Goal: Information Seeking & Learning: Learn about a topic

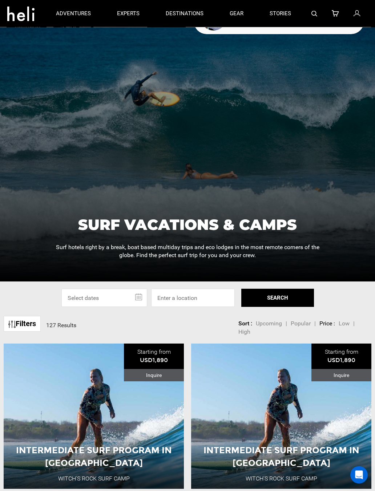
scroll to position [41, 0]
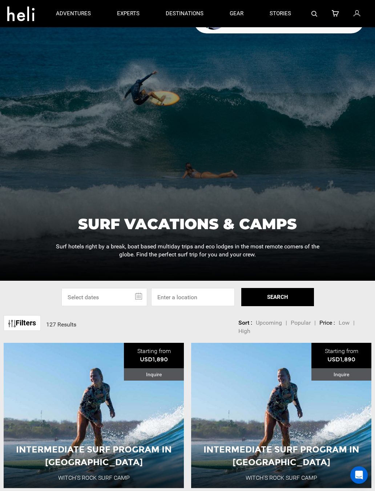
click at [20, 321] on link "Filters" at bounding box center [22, 323] width 37 height 16
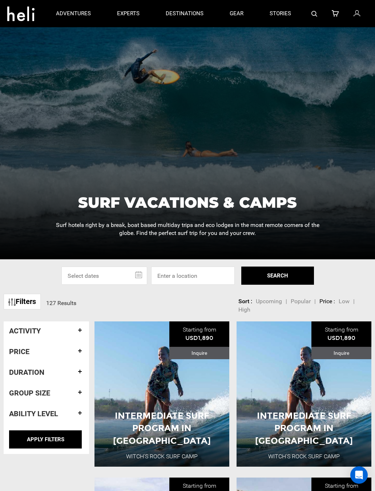
scroll to position [65, 0]
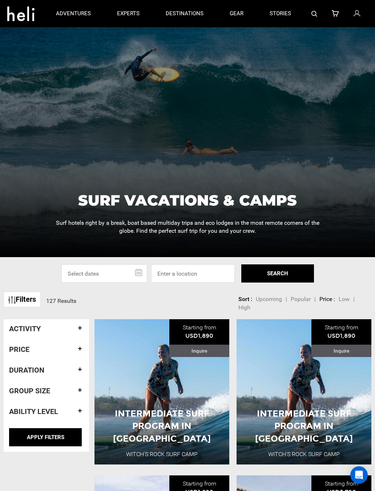
click at [23, 325] on h4 "Activity" at bounding box center [46, 329] width 74 height 8
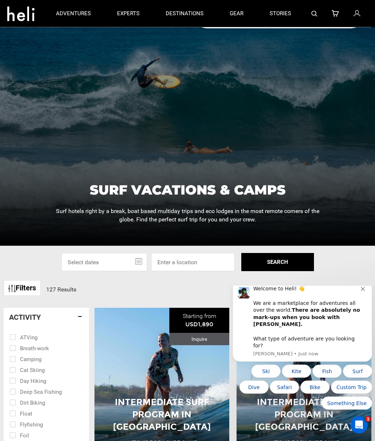
scroll to position [0, 0]
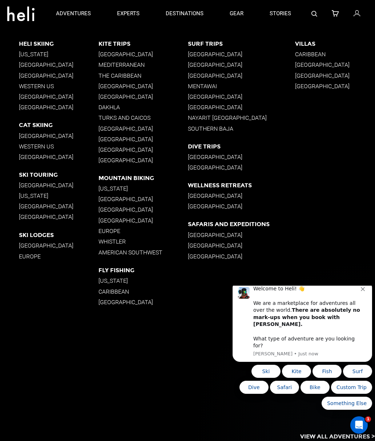
click at [233, 128] on p "Southern Baja" at bounding box center [241, 128] width 107 height 7
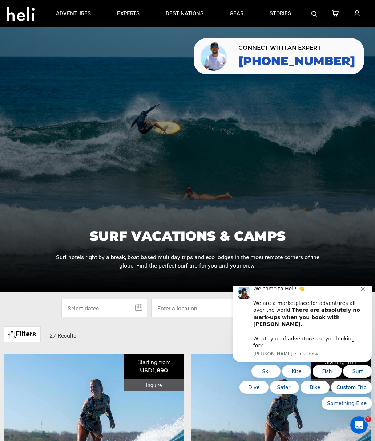
click at [195, 17] on p "destinations" at bounding box center [185, 14] width 38 height 8
click at [194, 11] on p "destinations" at bounding box center [185, 14] width 38 height 8
click at [192, 12] on p "destinations" at bounding box center [185, 14] width 38 height 8
click at [195, 7] on link "destinations" at bounding box center [185, 13] width 38 height 27
click at [137, 13] on p "experts" at bounding box center [128, 14] width 23 height 8
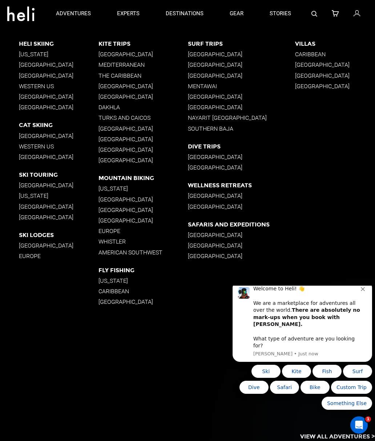
click at [235, 115] on p "Nayarit [GEOGRAPHIC_DATA]" at bounding box center [241, 117] width 107 height 7
click at [222, 54] on p "[GEOGRAPHIC_DATA]" at bounding box center [241, 54] width 107 height 7
click at [222, 64] on p "[GEOGRAPHIC_DATA]" at bounding box center [241, 64] width 107 height 7
click at [231, 117] on p "Nayarit [GEOGRAPHIC_DATA]" at bounding box center [241, 117] width 107 height 7
click at [230, 128] on p "Southern Baja" at bounding box center [241, 128] width 107 height 7
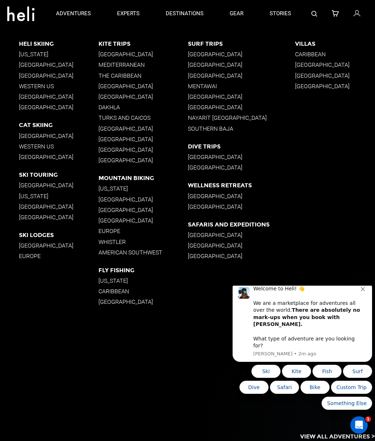
click at [235, 116] on p "Nayarit [GEOGRAPHIC_DATA]" at bounding box center [241, 117] width 107 height 7
click at [236, 116] on p "Nayarit [GEOGRAPHIC_DATA]" at bounding box center [241, 117] width 107 height 7
click at [224, 118] on p "Nayarit [GEOGRAPHIC_DATA]" at bounding box center [241, 117] width 107 height 7
click at [361, 291] on icon "Dismiss notification" at bounding box center [363, 289] width 4 height 4
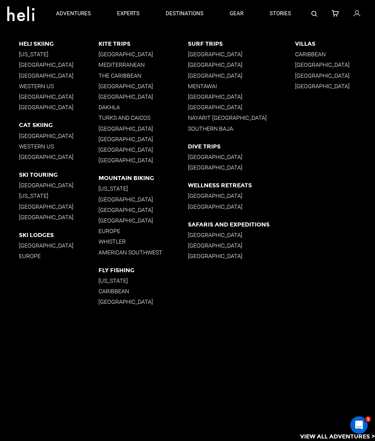
click at [224, 65] on p "[GEOGRAPHIC_DATA]" at bounding box center [241, 64] width 107 height 7
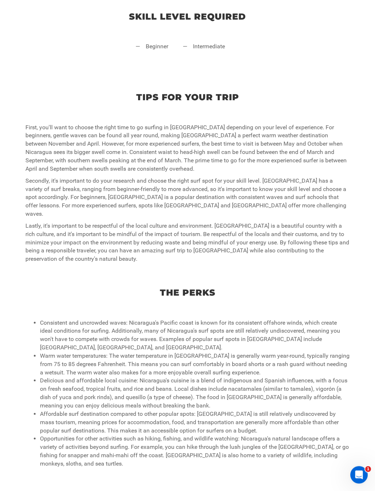
scroll to position [435, 0]
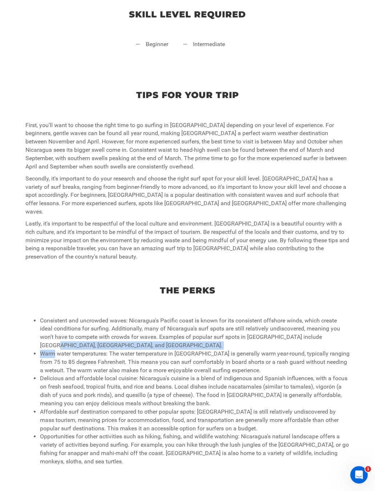
click at [317, 227] on p "Lastly, it's important to be respectful of the local culture and environment. […" at bounding box center [187, 240] width 324 height 41
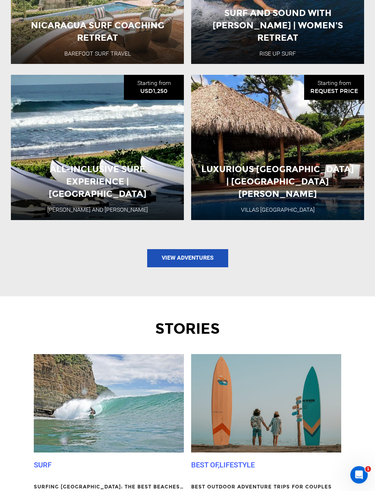
scroll to position [1146, 0]
click at [215, 249] on link "View Adventures" at bounding box center [187, 258] width 81 height 18
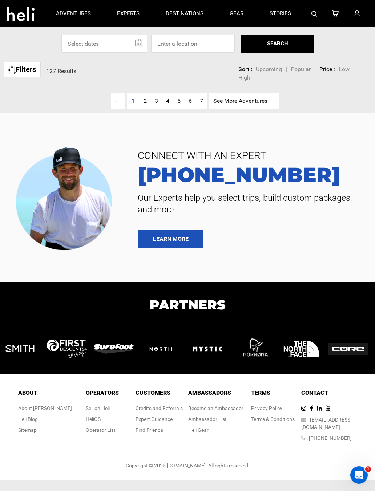
type input "Surf"
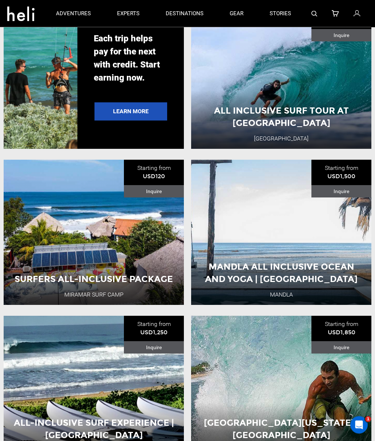
scroll to position [1218, 0]
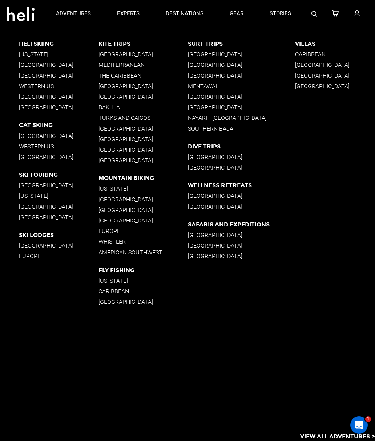
click at [234, 129] on p "Southern Baja" at bounding box center [241, 128] width 107 height 7
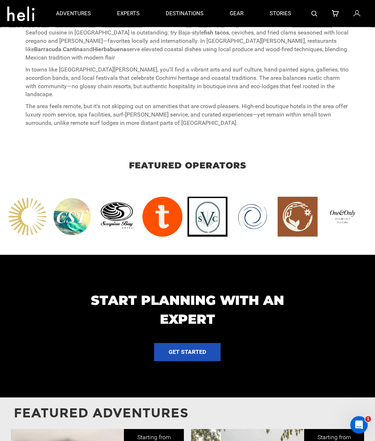
scroll to position [731, 0]
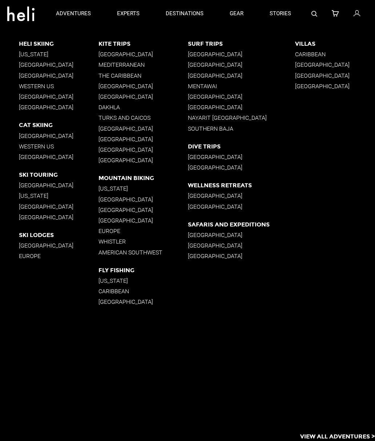
click at [235, 129] on p "Southern Baja" at bounding box center [241, 128] width 107 height 7
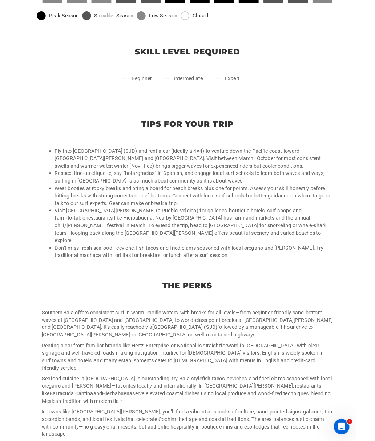
scroll to position [412, 0]
